Goal: Connect with others: Participate in discussion

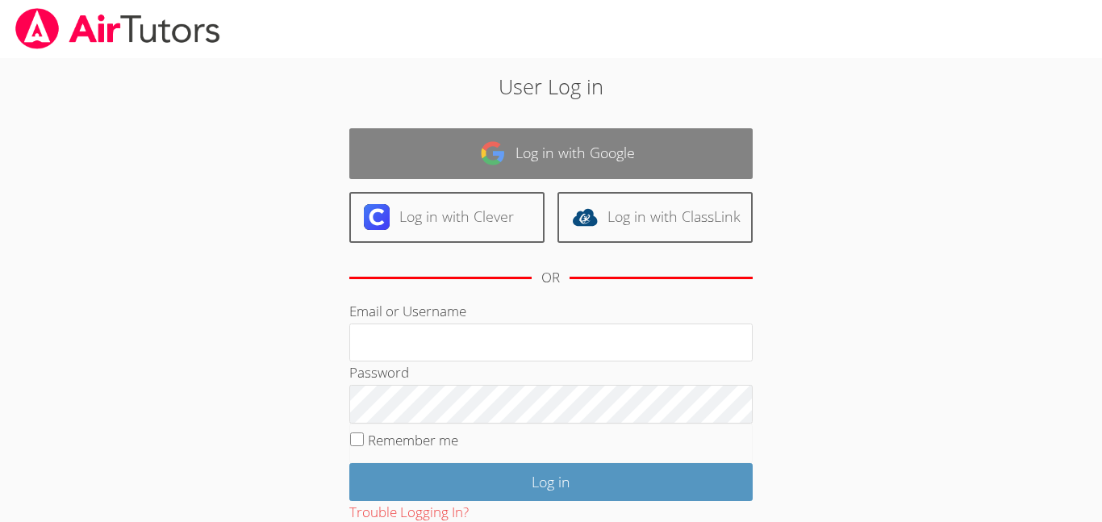
click at [521, 172] on link "Log in with Google" at bounding box center [550, 153] width 403 height 51
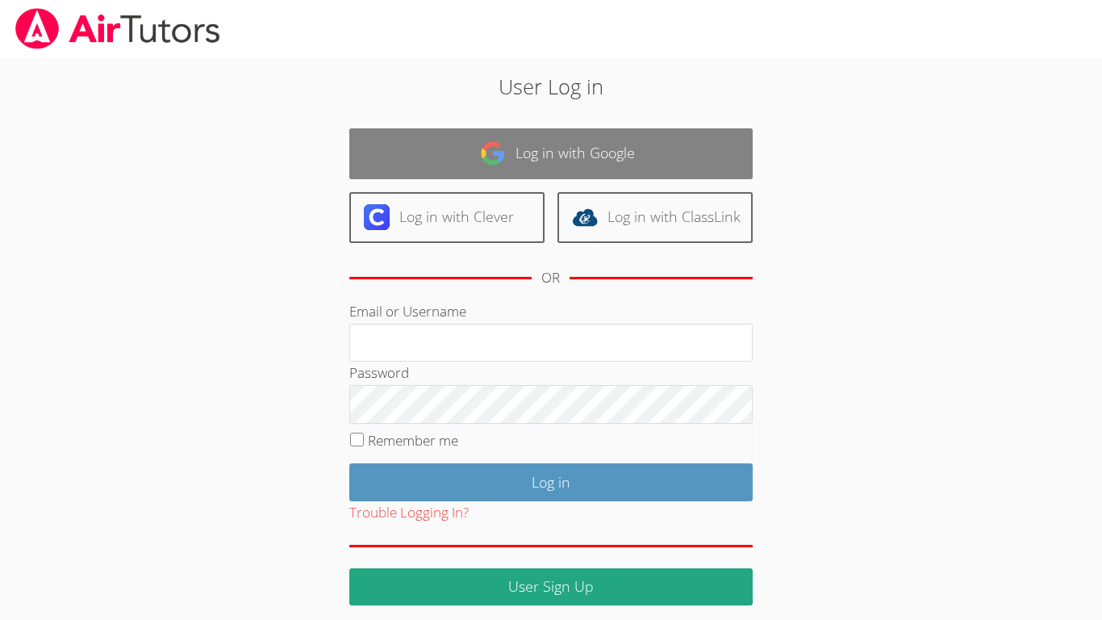
click at [509, 148] on link "Log in with Google" at bounding box center [550, 153] width 403 height 51
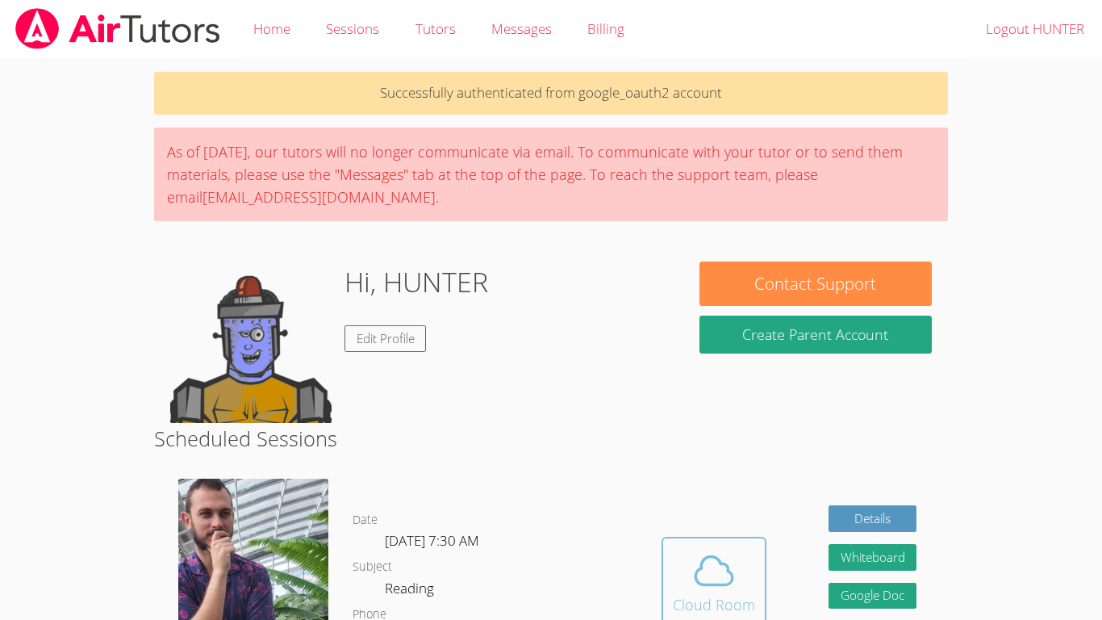
click at [679, 562] on span at bounding box center [714, 570] width 82 height 45
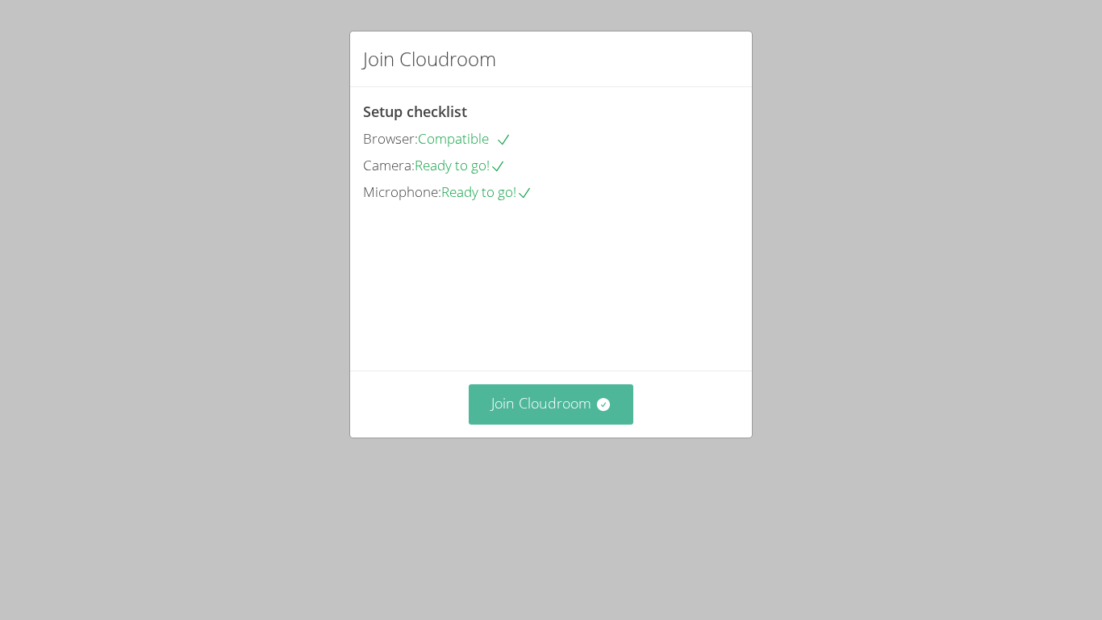
click at [480, 424] on button "Join Cloudroom" at bounding box center [551, 404] width 165 height 40
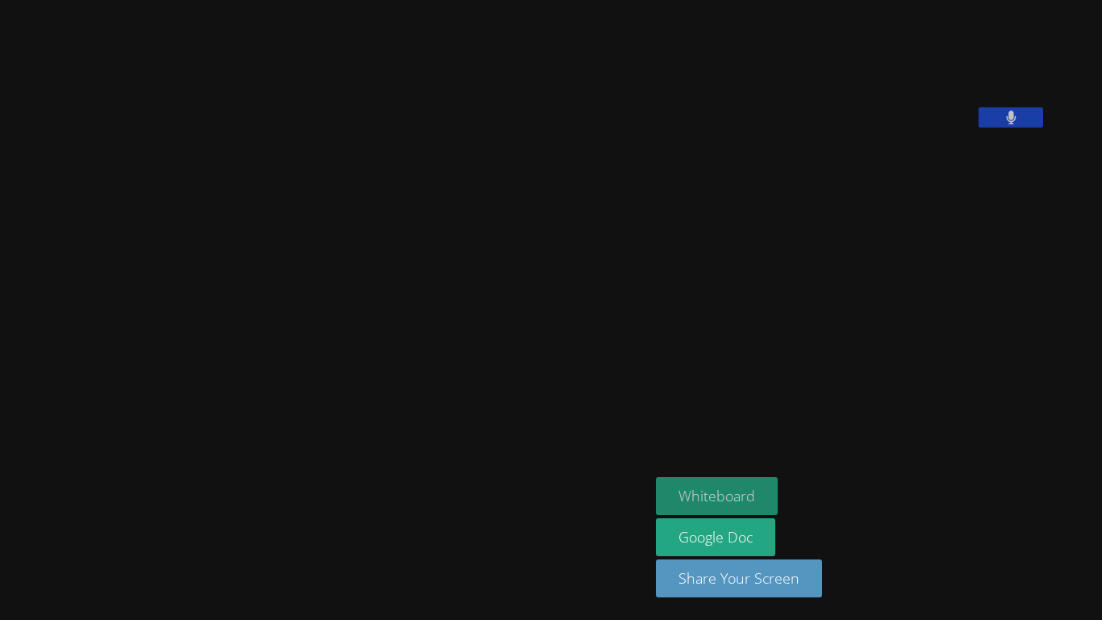
click at [770, 500] on button "Whiteboard" at bounding box center [717, 496] width 122 height 38
